Goal: Download file/media

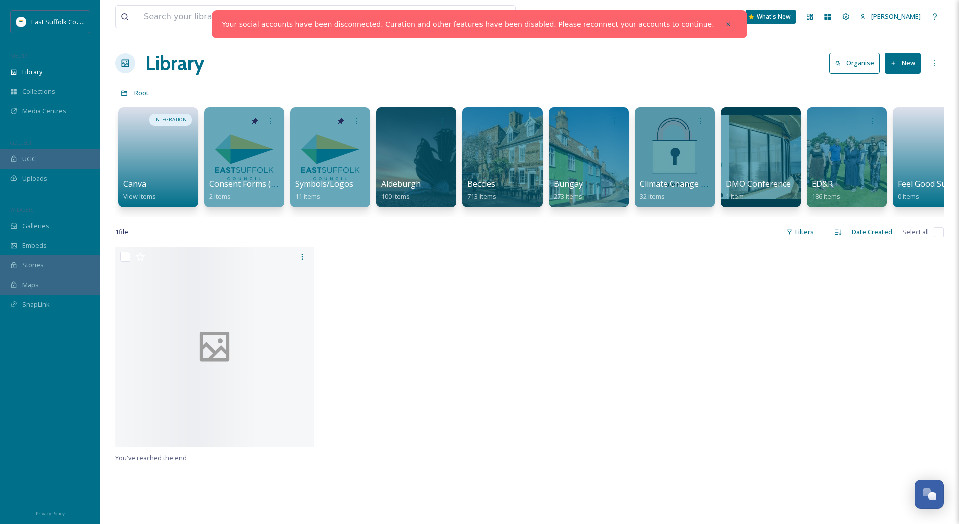
drag, startPoint x: 695, startPoint y: 22, endPoint x: 662, endPoint y: 27, distance: 33.9
click at [725, 22] on icon at bounding box center [728, 24] width 7 height 7
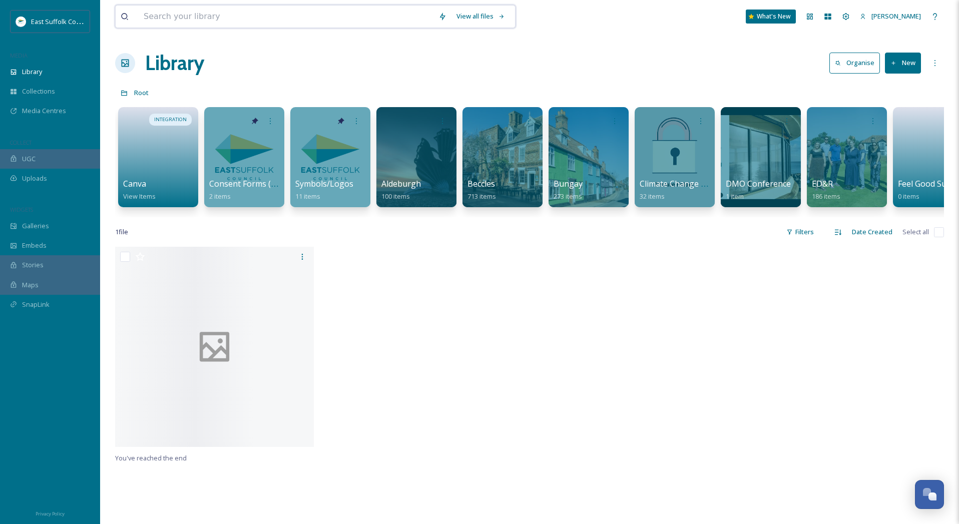
click at [242, 19] on input at bounding box center [286, 17] width 295 height 22
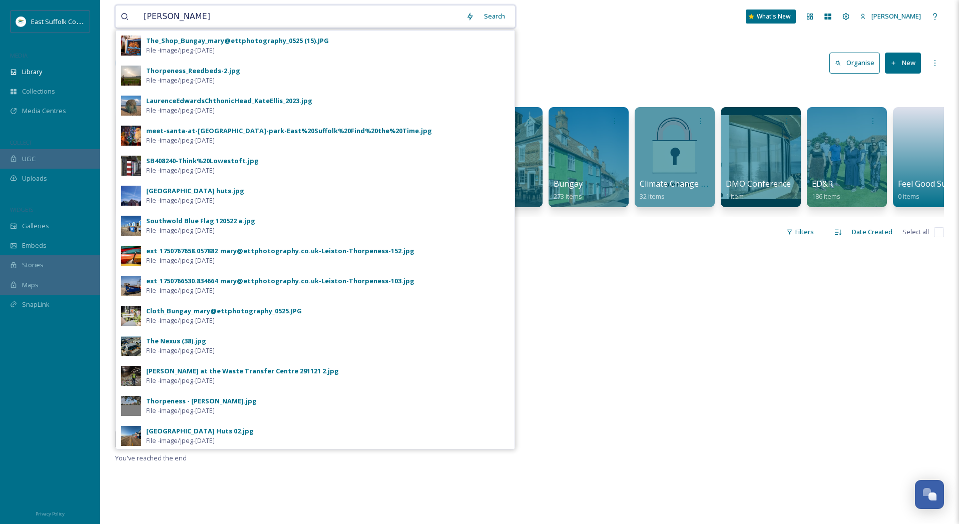
type input "[PERSON_NAME]"
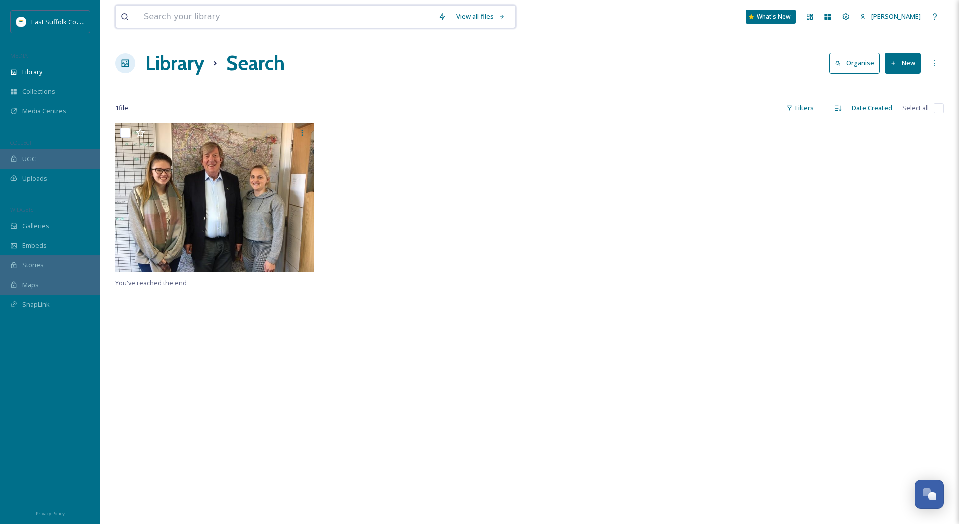
click at [211, 24] on input at bounding box center [286, 17] width 295 height 22
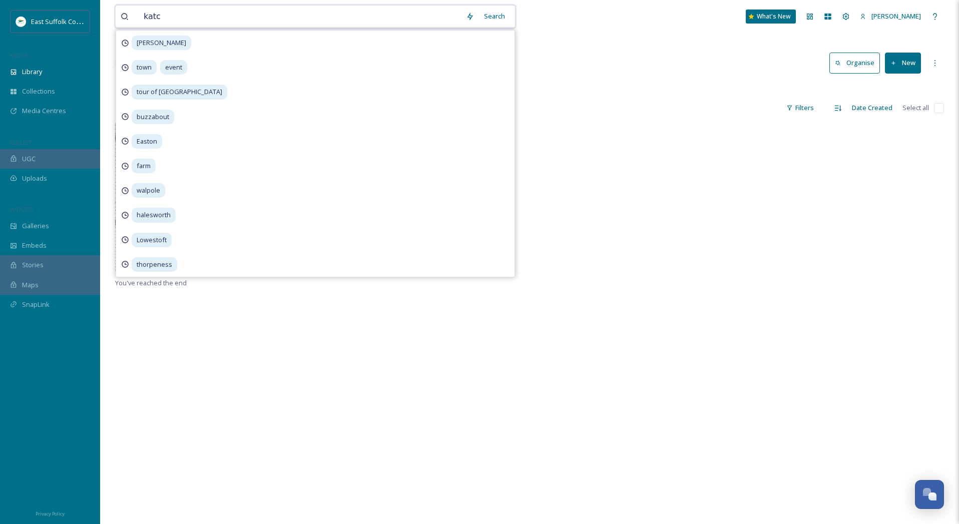
type input "katch"
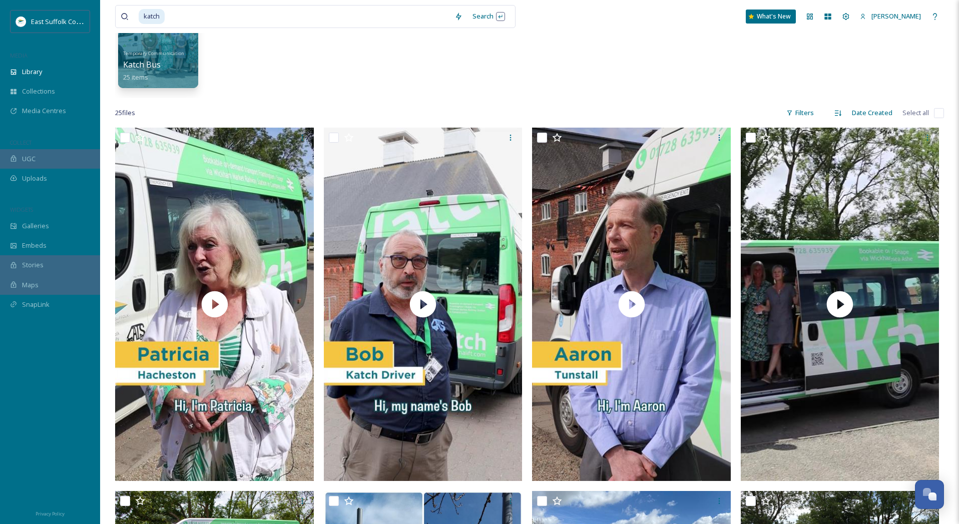
click at [670, 92] on div "Temporary Communications Images Katch Bus 25 items" at bounding box center [529, 40] width 829 height 115
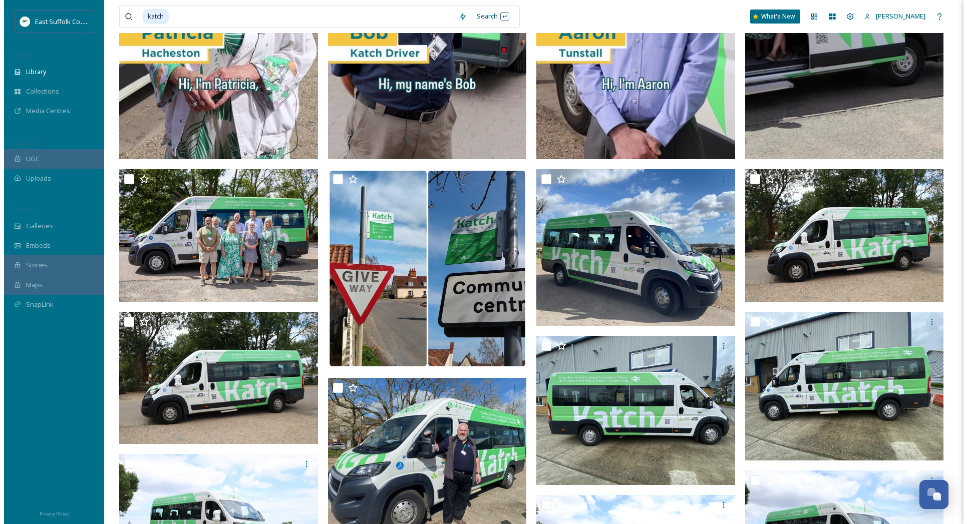
scroll to position [428, 0]
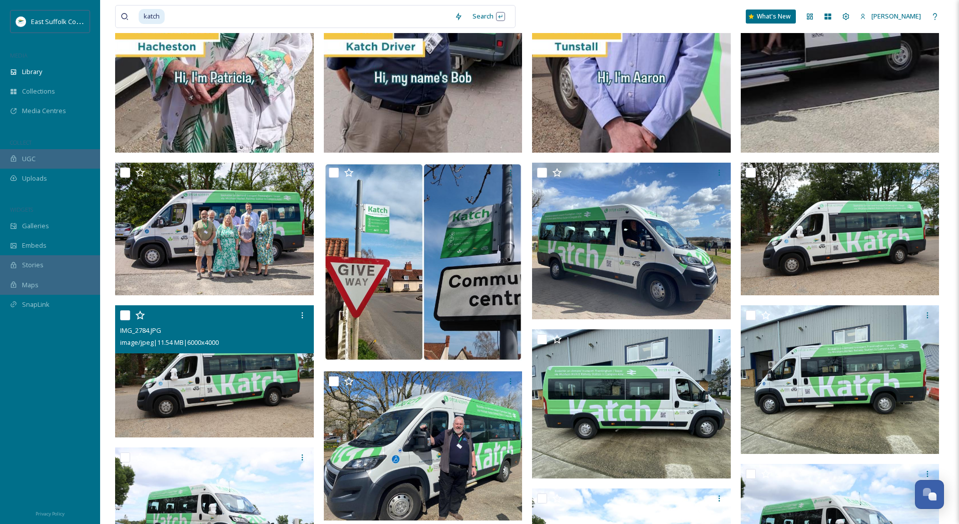
click at [206, 379] on img at bounding box center [214, 371] width 199 height 133
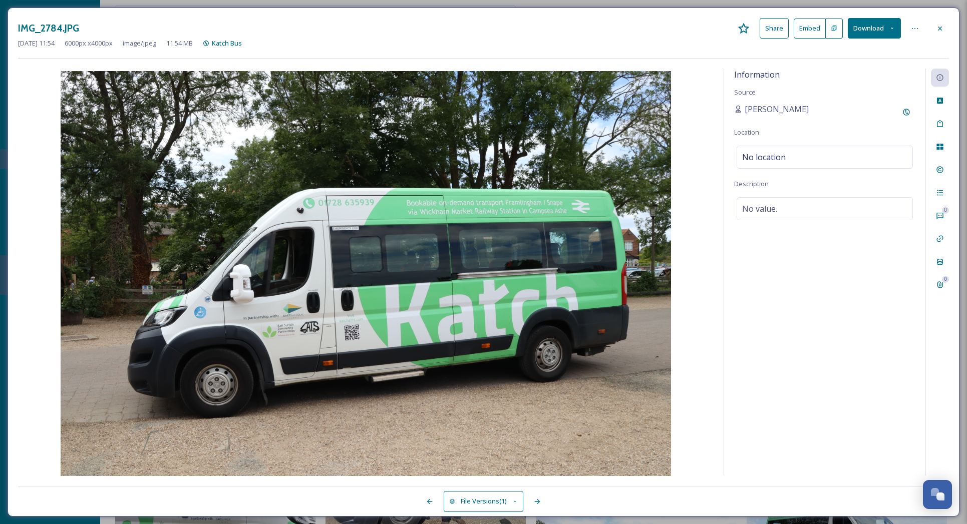
click at [893, 30] on icon at bounding box center [892, 28] width 7 height 7
click at [862, 54] on span "Download Original (6000 x 4000)" at bounding box center [847, 52] width 95 height 10
